Goal: Task Accomplishment & Management: Use online tool/utility

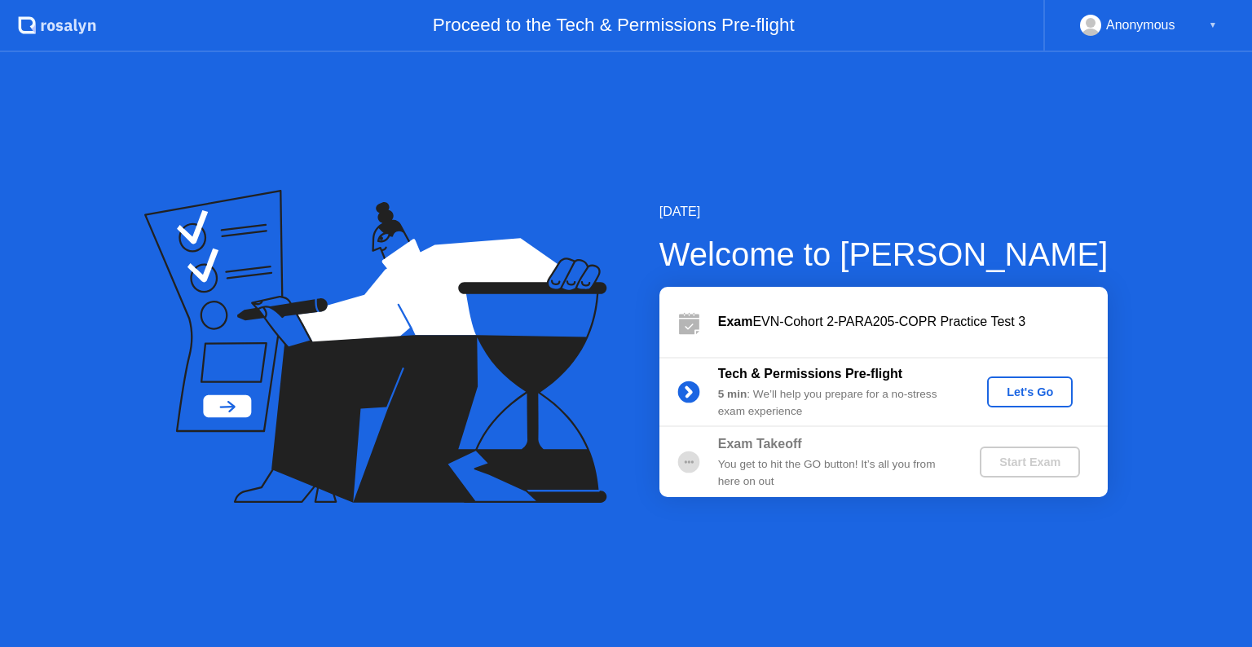
click at [1020, 388] on div "Let's Go" at bounding box center [1029, 391] width 73 height 13
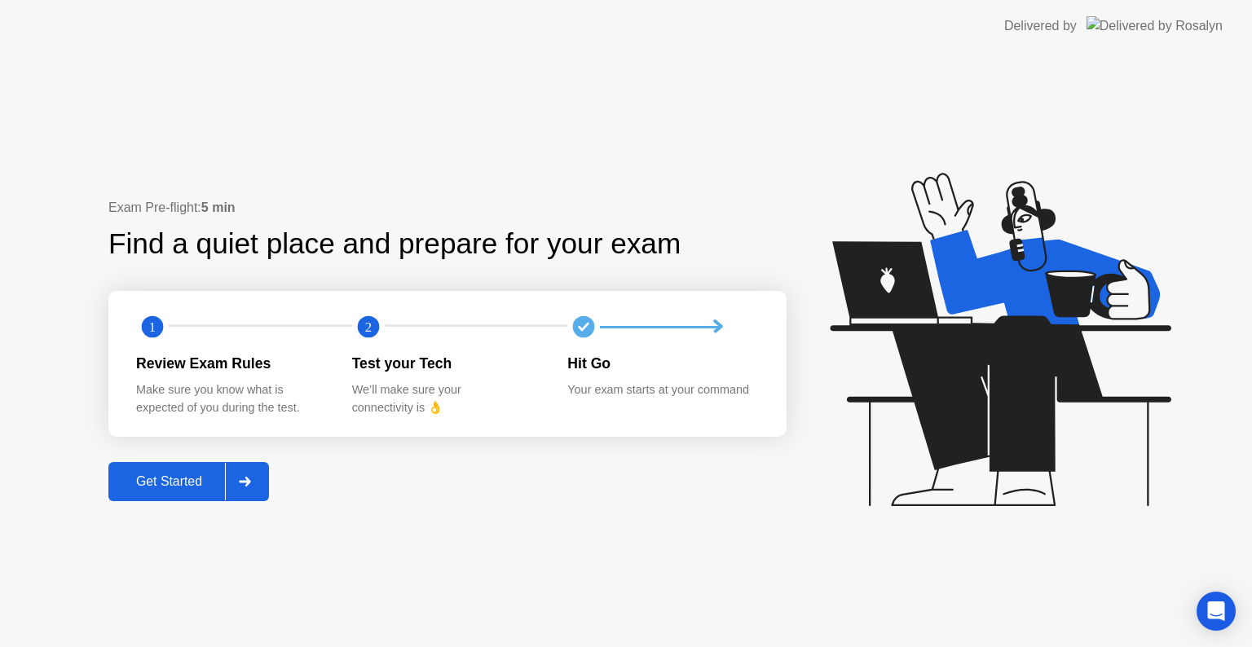
click at [250, 479] on icon at bounding box center [244, 482] width 11 height 10
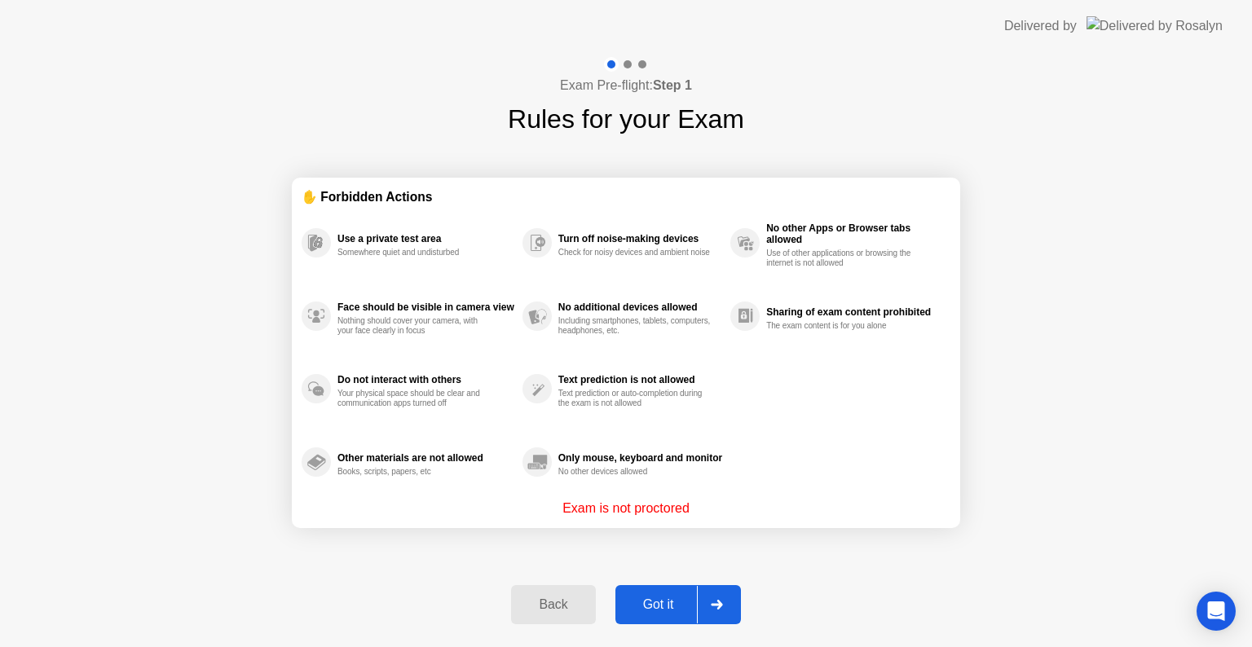
click at [720, 596] on div at bounding box center [716, 604] width 39 height 37
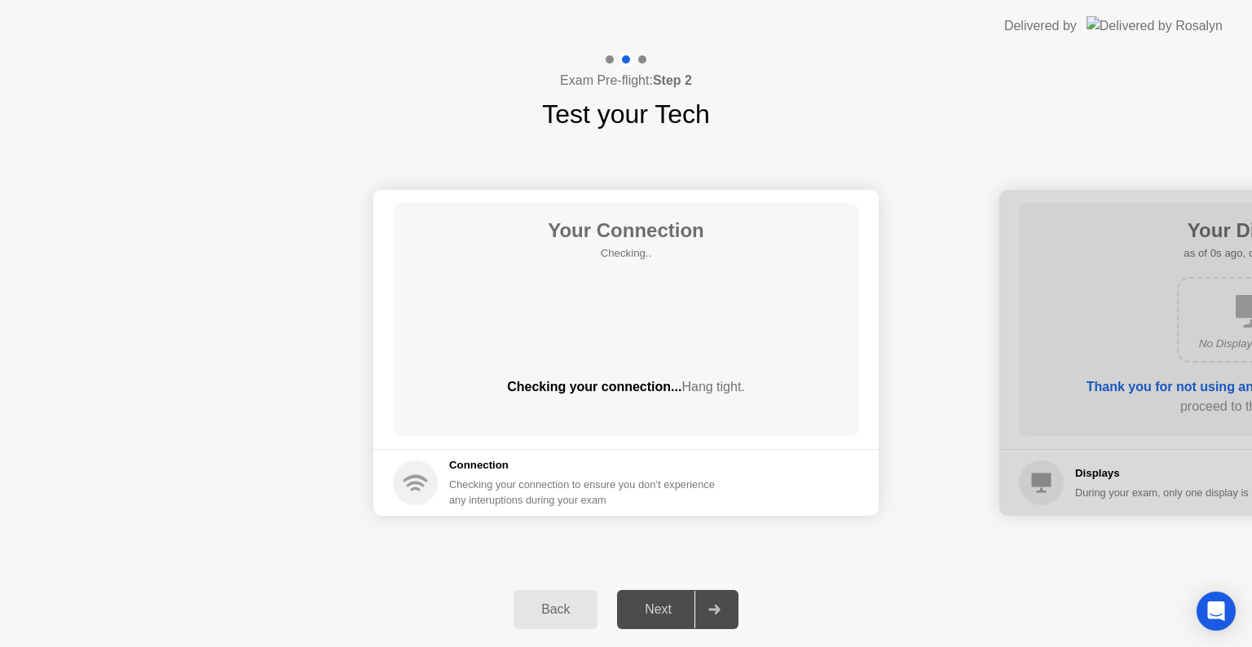
click at [711, 596] on div at bounding box center [713, 609] width 39 height 37
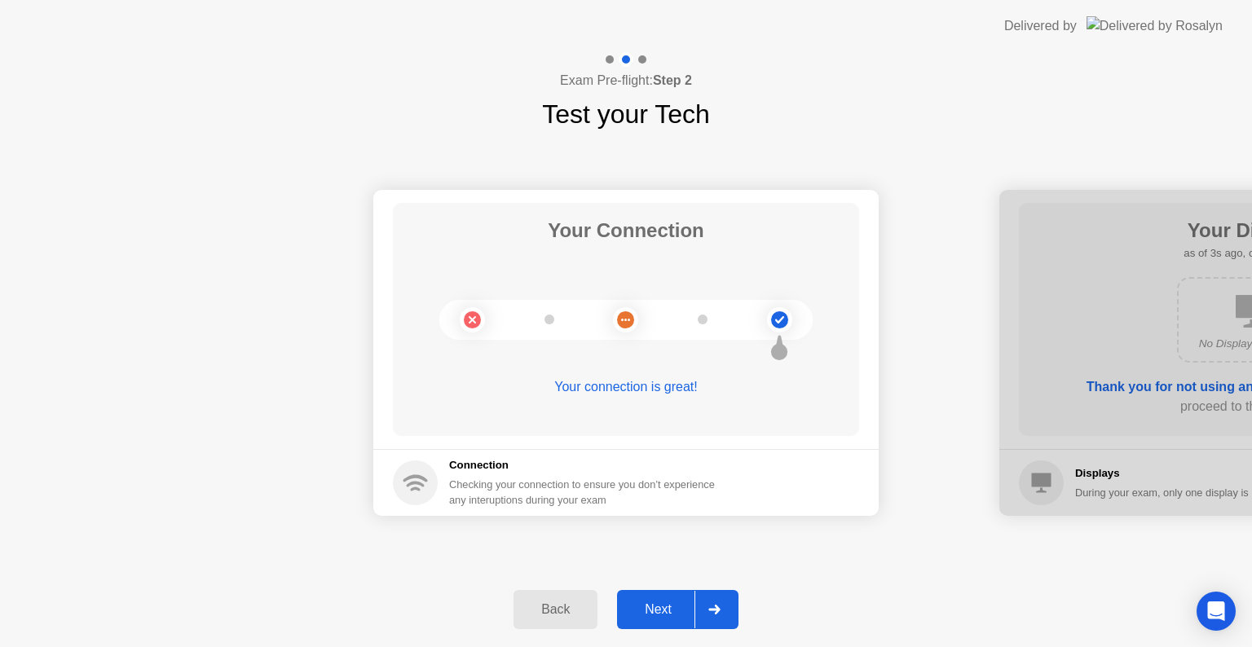
click at [694, 617] on div "Next" at bounding box center [658, 609] width 73 height 15
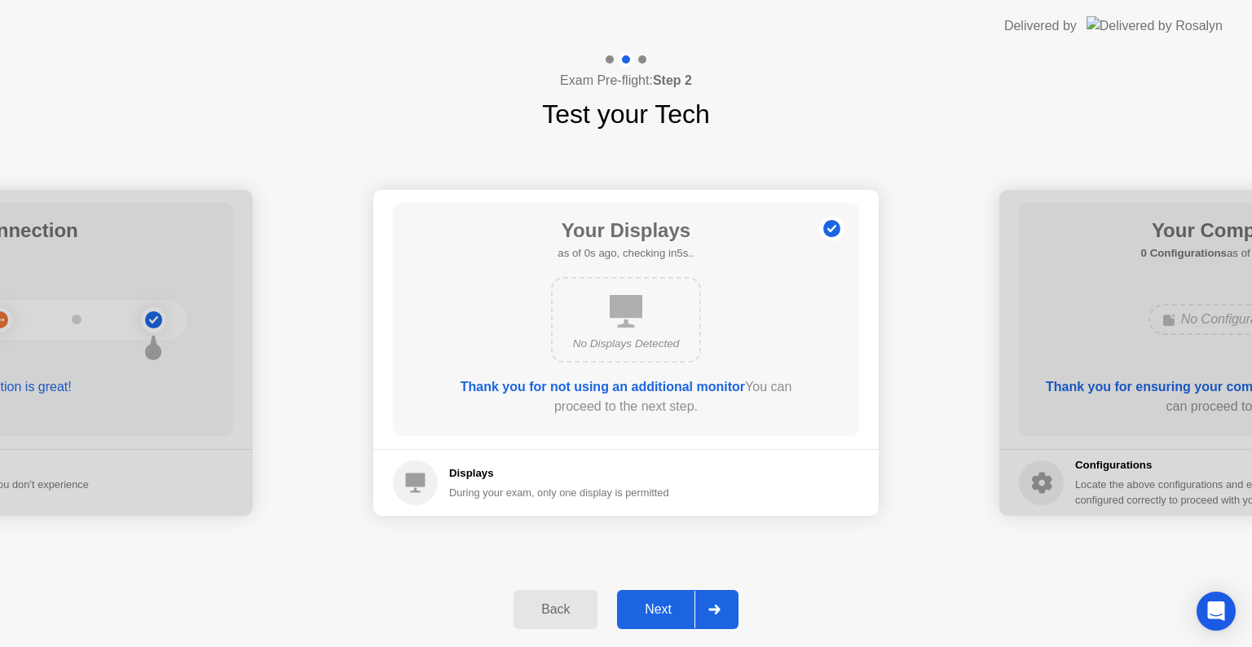
click at [689, 615] on div "Next" at bounding box center [658, 609] width 73 height 15
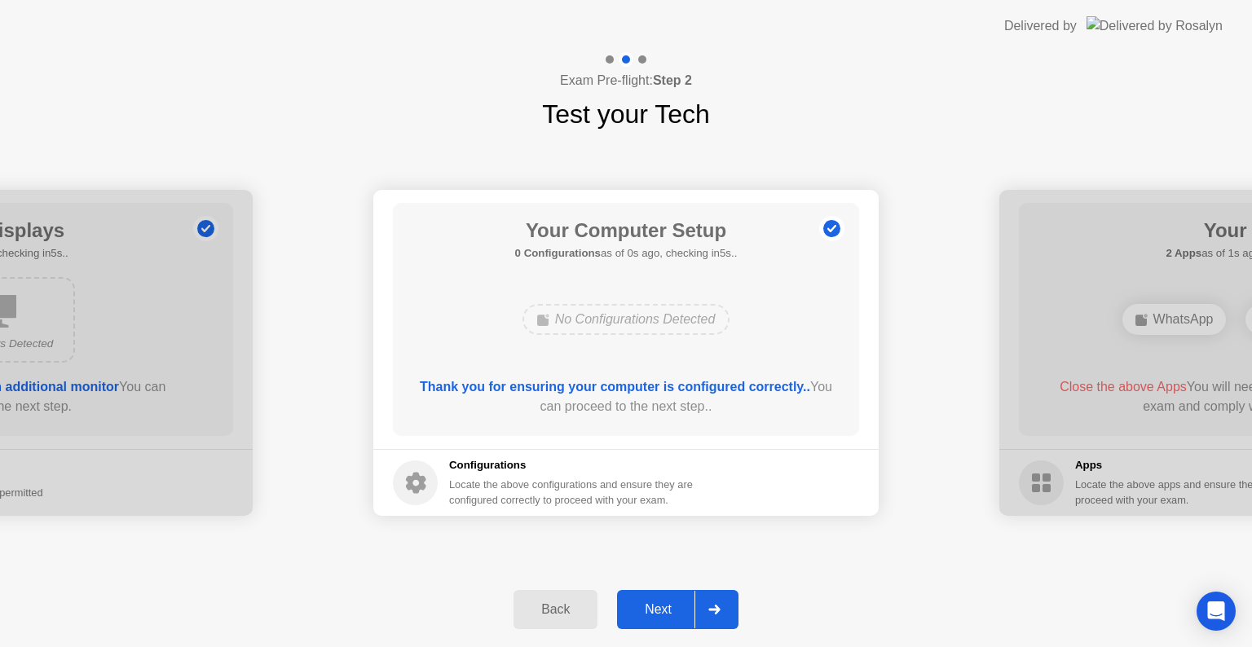
click at [689, 615] on div "Next" at bounding box center [658, 609] width 73 height 15
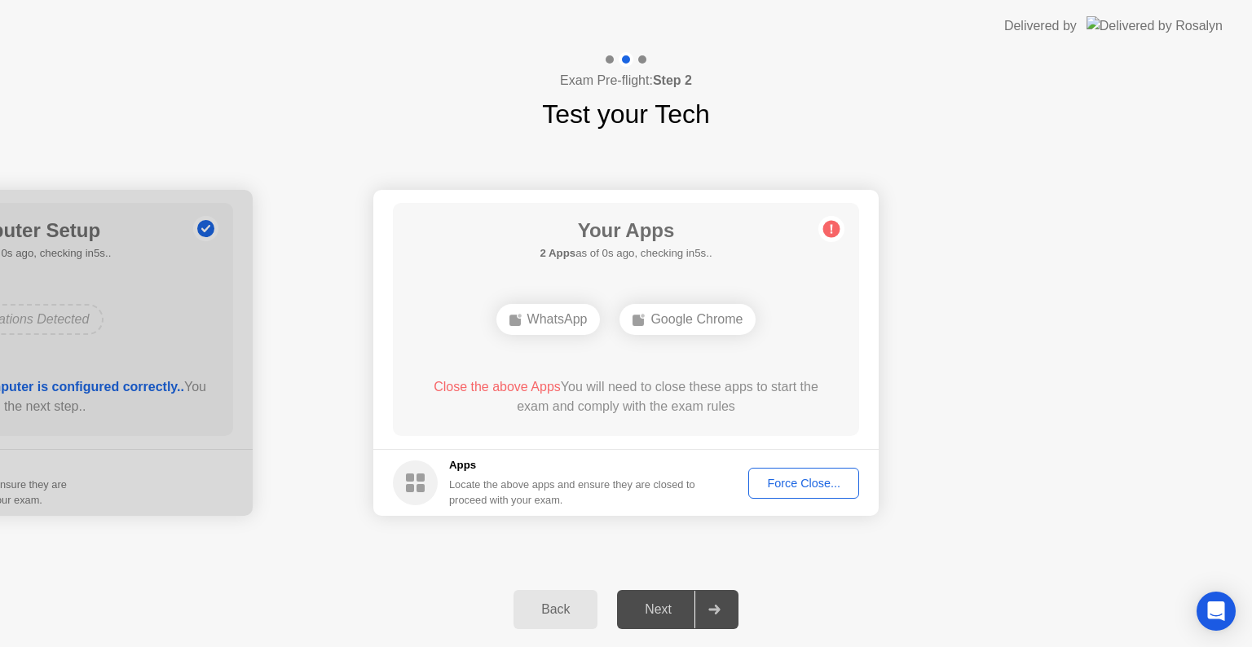
click at [775, 485] on div "Force Close..." at bounding box center [803, 483] width 99 height 13
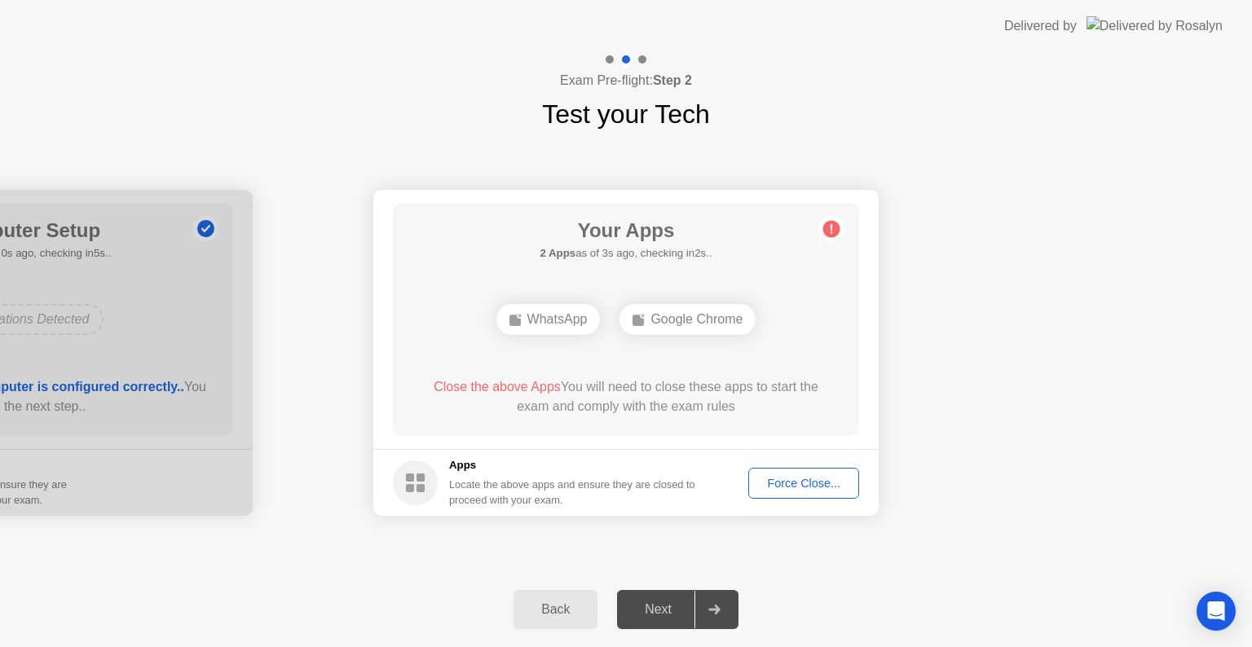
click at [828, 492] on button "Force Close..." at bounding box center [803, 483] width 111 height 31
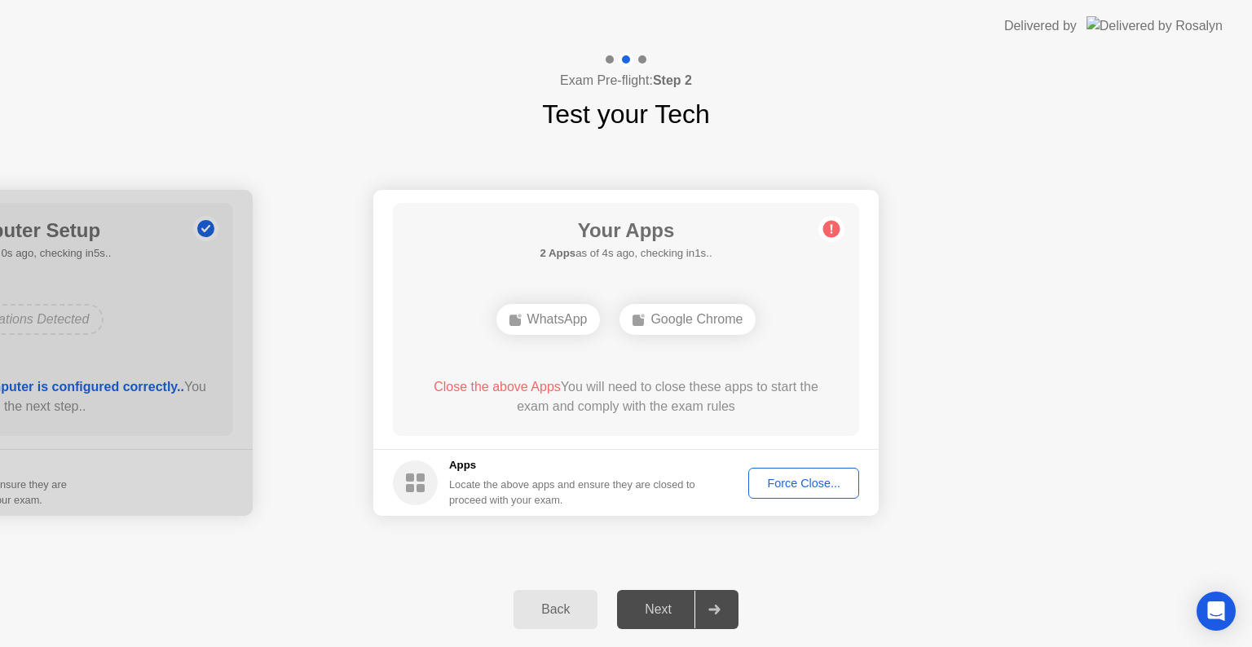
click at [794, 491] on button "Force Close..." at bounding box center [803, 483] width 111 height 31
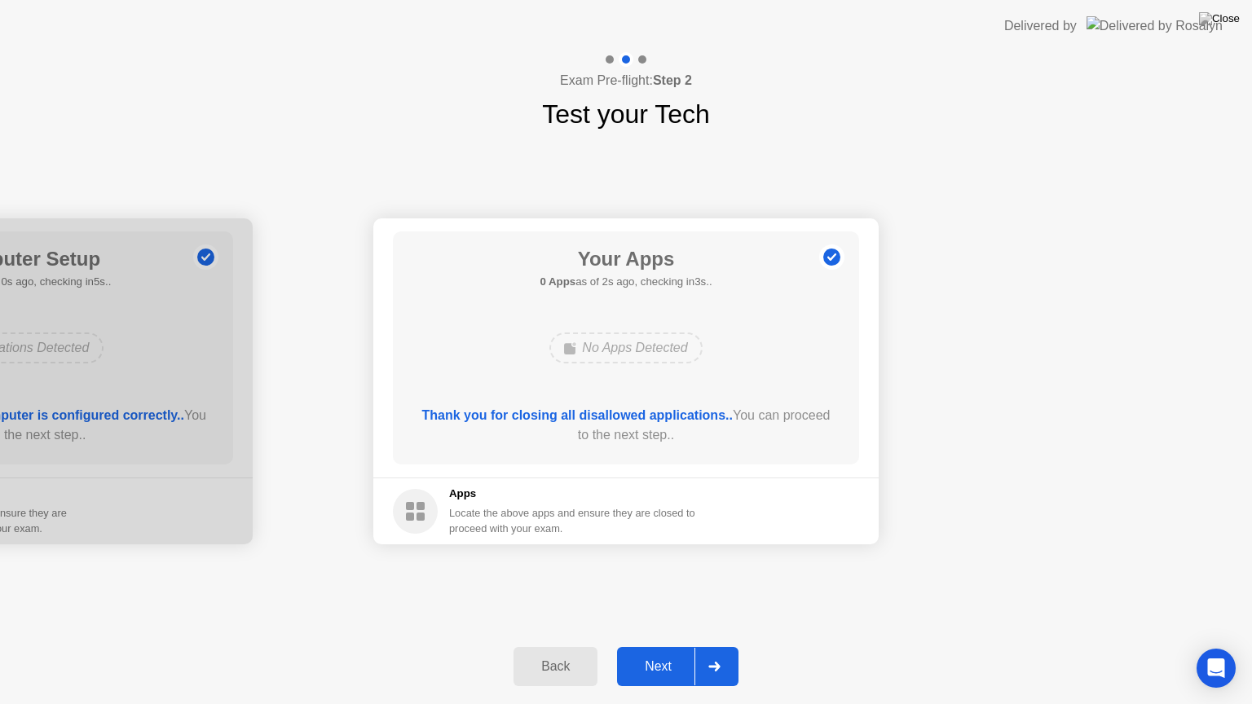
click at [649, 646] on button "Next" at bounding box center [677, 666] width 121 height 39
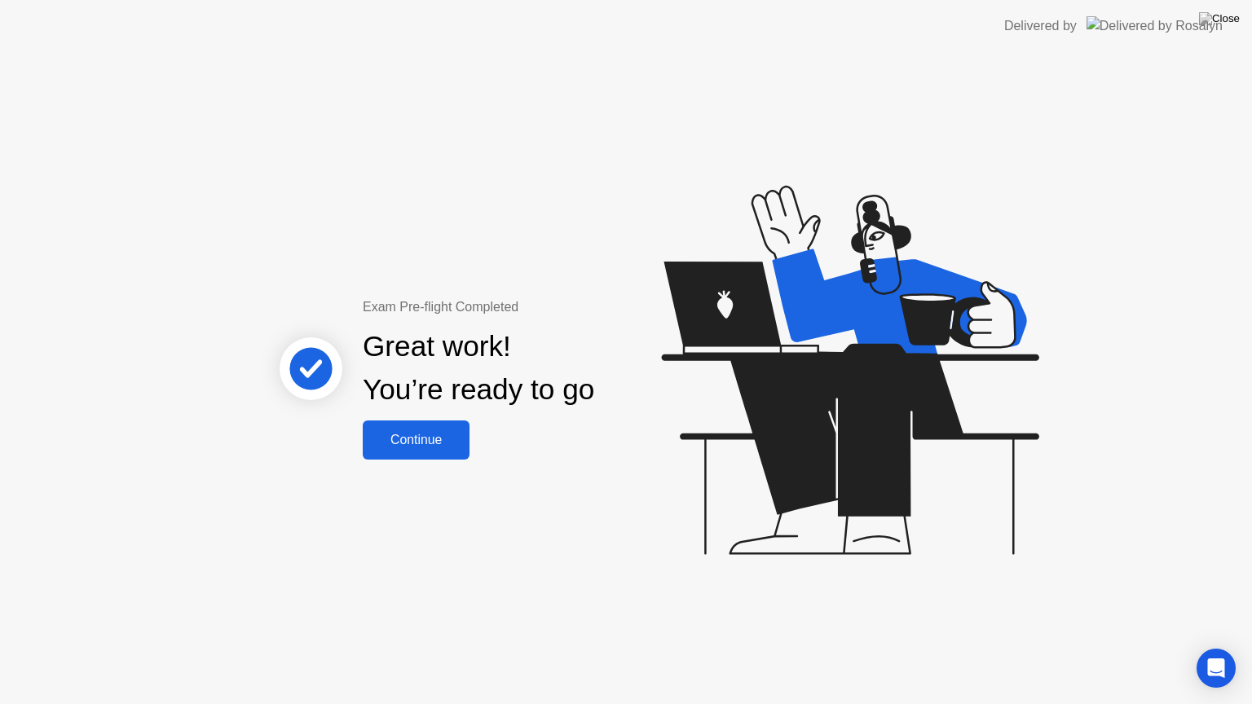
click at [388, 440] on div "Continue" at bounding box center [415, 440] width 97 height 15
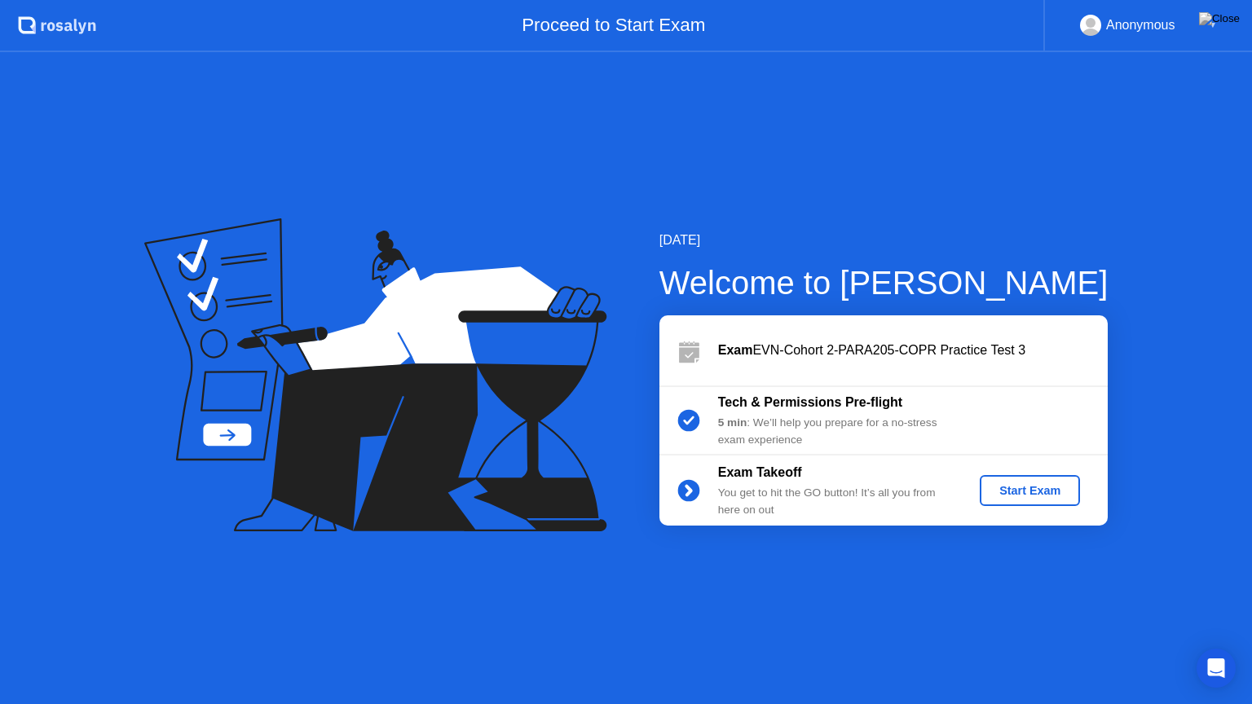
click at [1190, 32] on div "Anonymous ▼" at bounding box center [1148, 25] width 137 height 21
click at [1215, 21] on div "▼" at bounding box center [1212, 25] width 8 height 21
click at [1211, 28] on div "▼" at bounding box center [1212, 25] width 8 height 21
click at [1151, 27] on div "Anonymous" at bounding box center [1140, 25] width 69 height 21
click at [1219, 20] on img at bounding box center [1219, 18] width 41 height 13
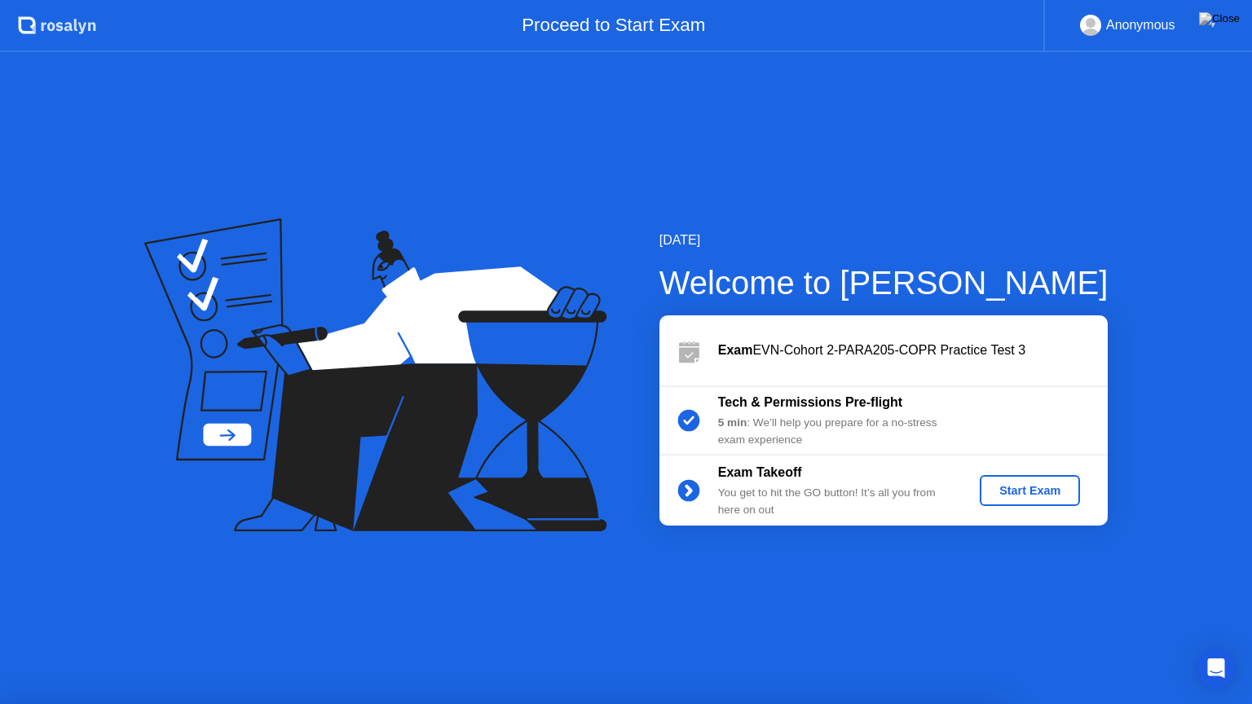
click at [1023, 497] on div "Start Exam" at bounding box center [1029, 490] width 87 height 13
